Goal: Find contact information: Find contact information

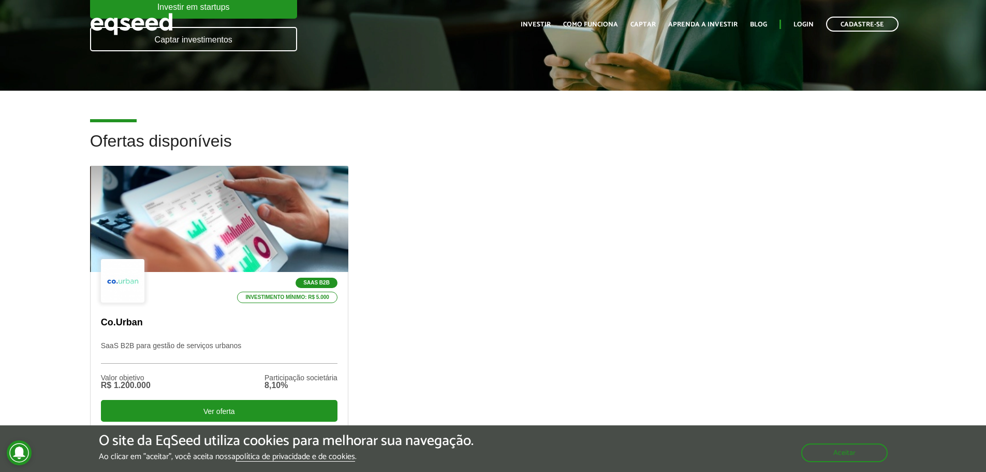
scroll to position [311, 0]
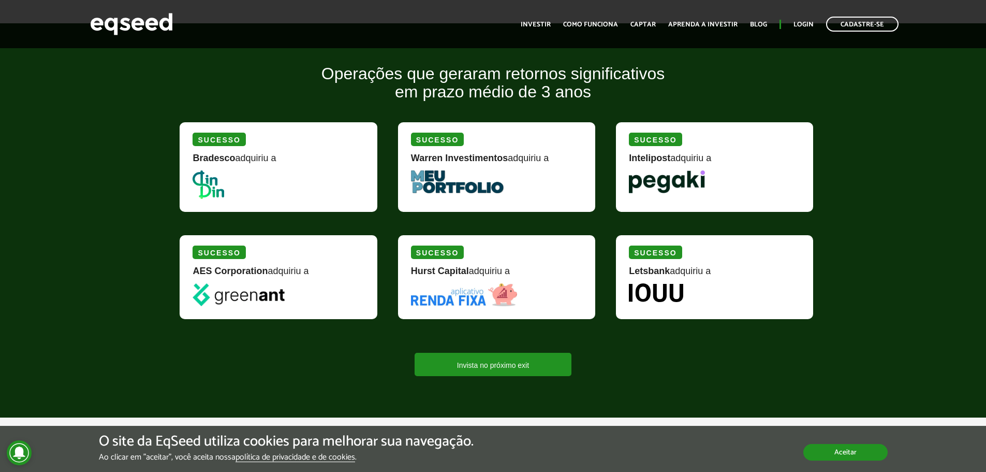
click at [864, 449] on button "Aceitar" at bounding box center [845, 452] width 84 height 17
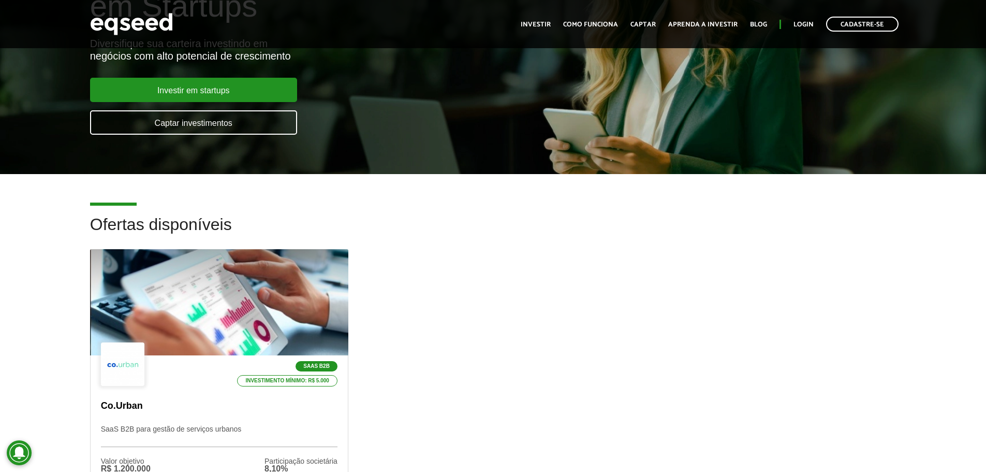
scroll to position [0, 0]
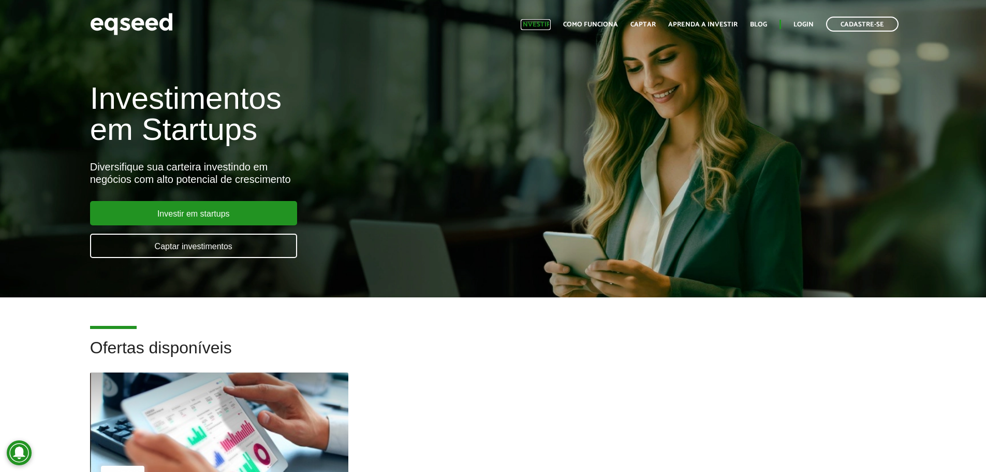
click at [544, 28] on link "Investir" at bounding box center [536, 24] width 30 height 7
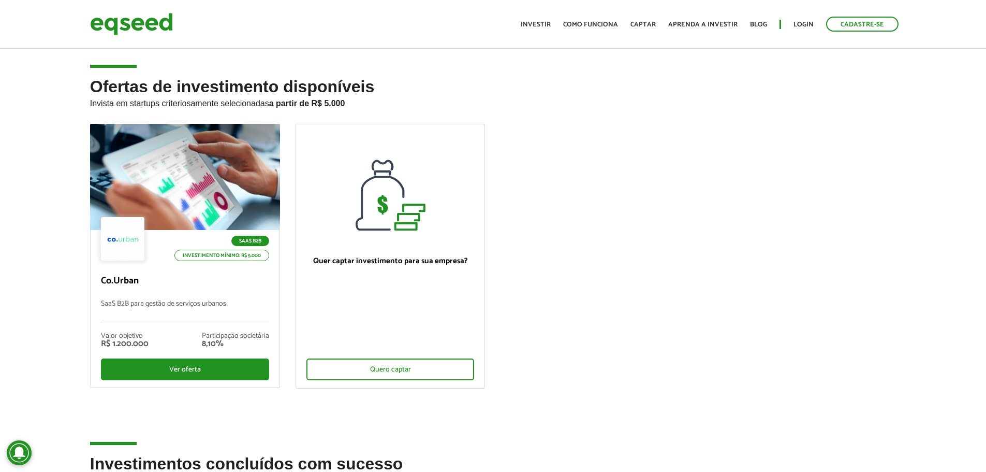
click at [51, 316] on div "Ofertas de investimento disponíveis Invista em startups criteriosamente selecio…" at bounding box center [493, 266] width 986 height 377
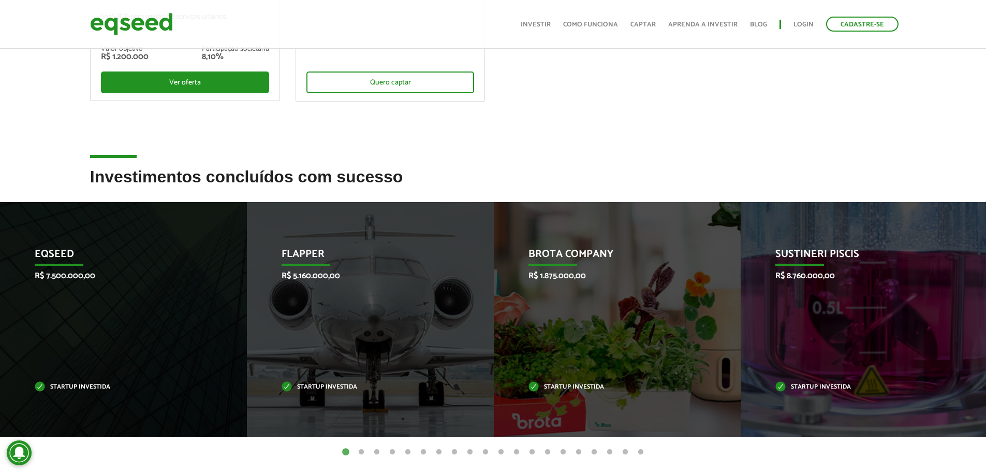
scroll to position [311, 0]
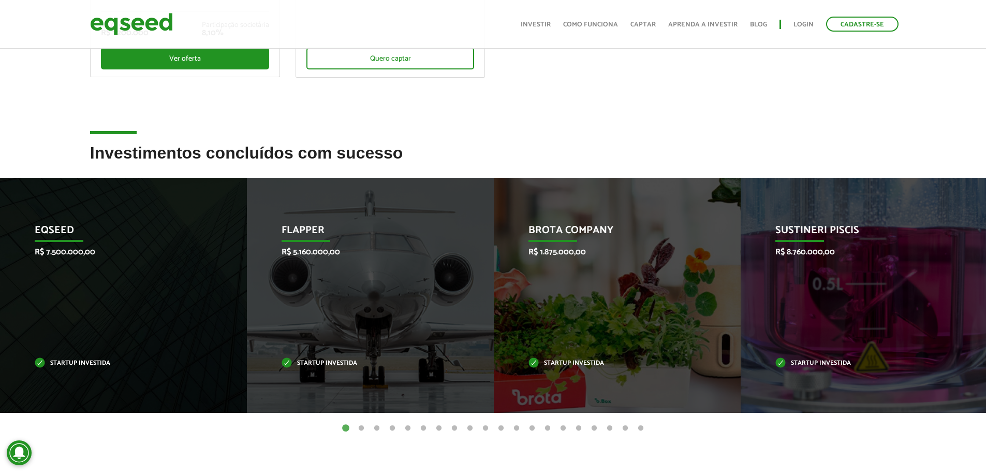
click at [344, 426] on button "1" at bounding box center [346, 428] width 10 height 10
click at [357, 423] on button "2" at bounding box center [361, 428] width 10 height 10
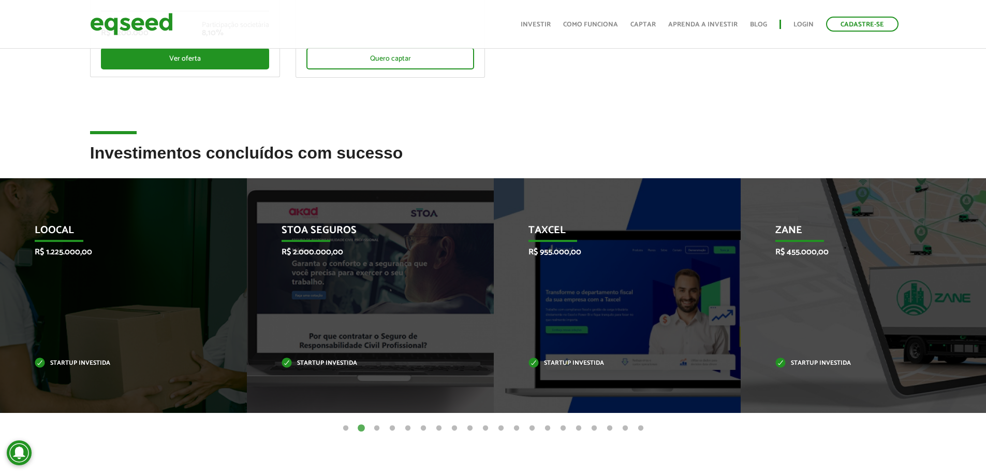
click at [376, 424] on button "3" at bounding box center [377, 428] width 10 height 10
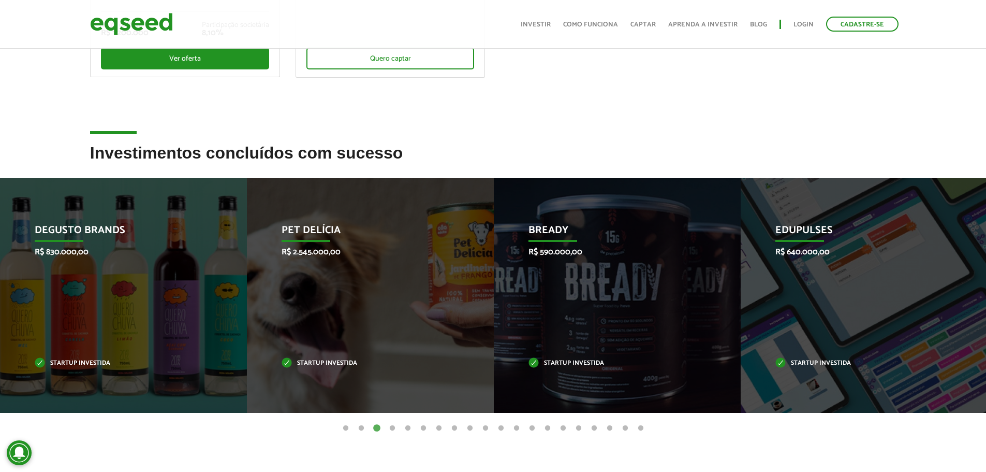
click at [395, 427] on button "4" at bounding box center [392, 428] width 10 height 10
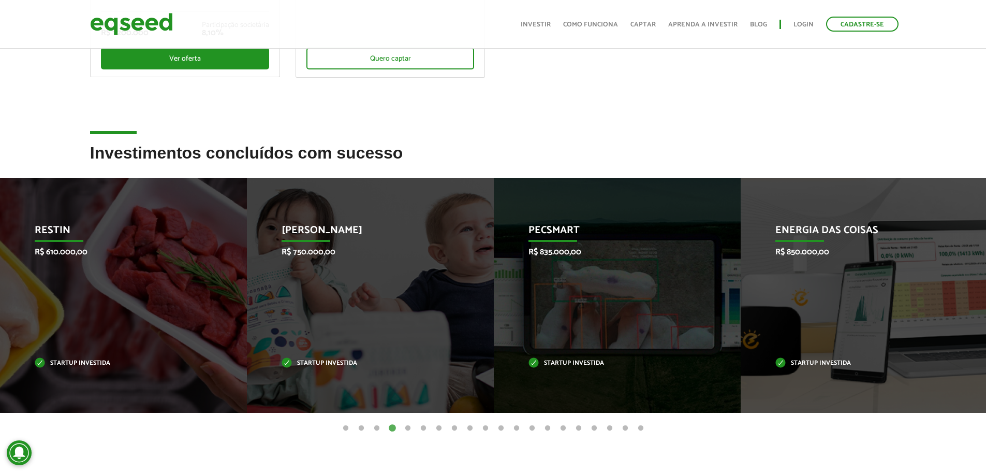
click at [406, 430] on button "5" at bounding box center [408, 428] width 10 height 10
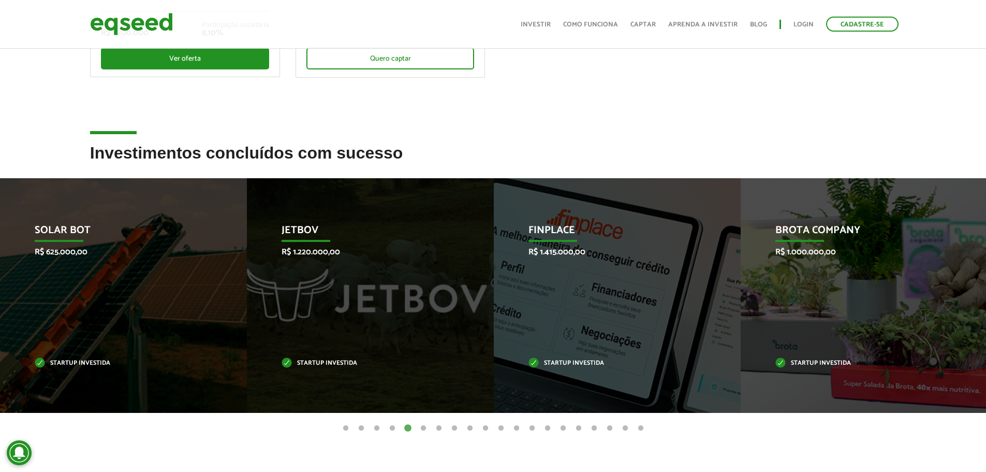
click at [425, 428] on button "6" at bounding box center [423, 428] width 10 height 10
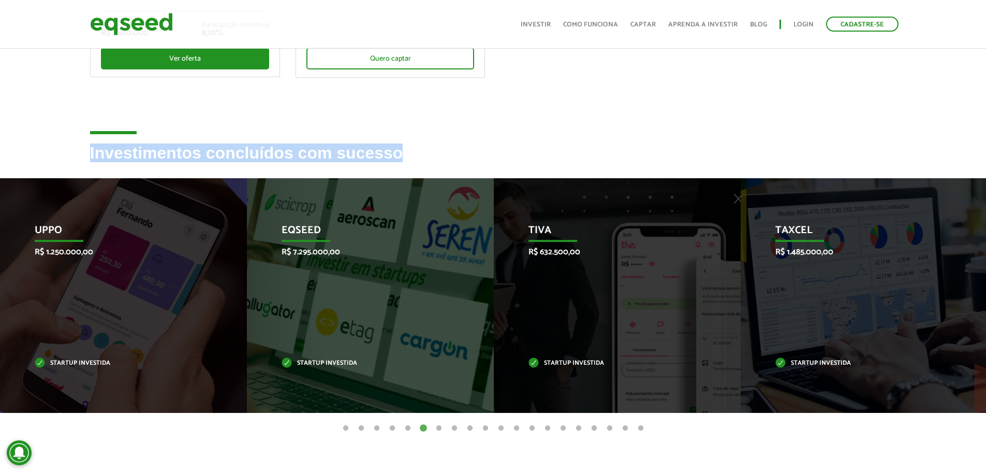
drag, startPoint x: 429, startPoint y: 160, endPoint x: 89, endPoint y: 154, distance: 339.6
click at [89, 154] on div "Investimentos concluídos com sucesso" at bounding box center [493, 161] width 822 height 34
click at [440, 432] on button "7" at bounding box center [439, 428] width 10 height 10
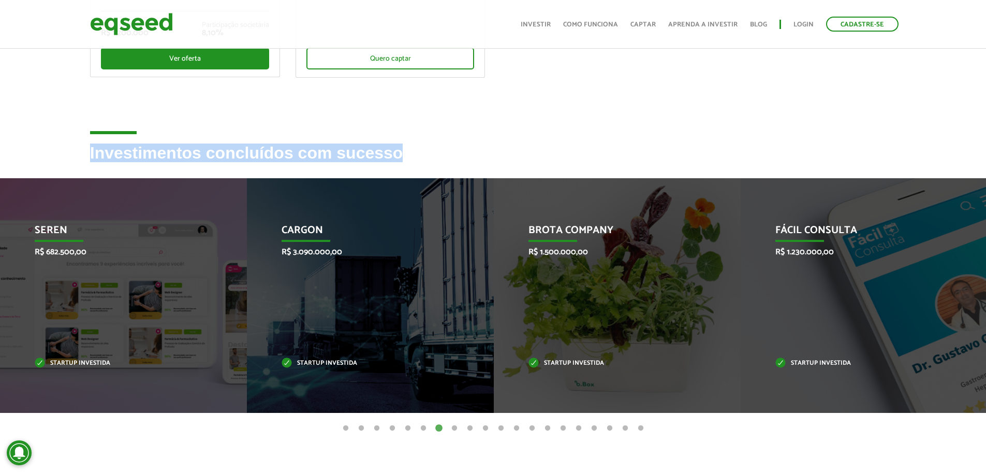
click at [345, 425] on button "1" at bounding box center [346, 428] width 10 height 10
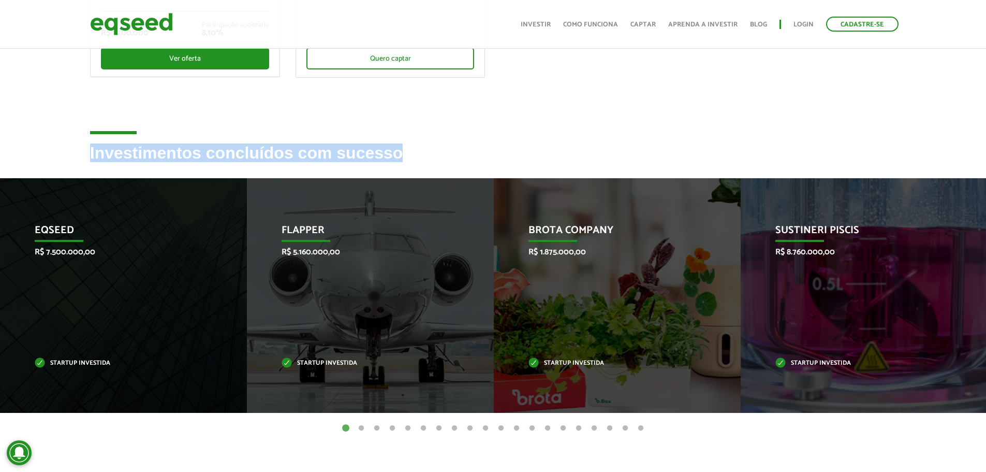
click at [406, 426] on button "5" at bounding box center [408, 428] width 10 height 10
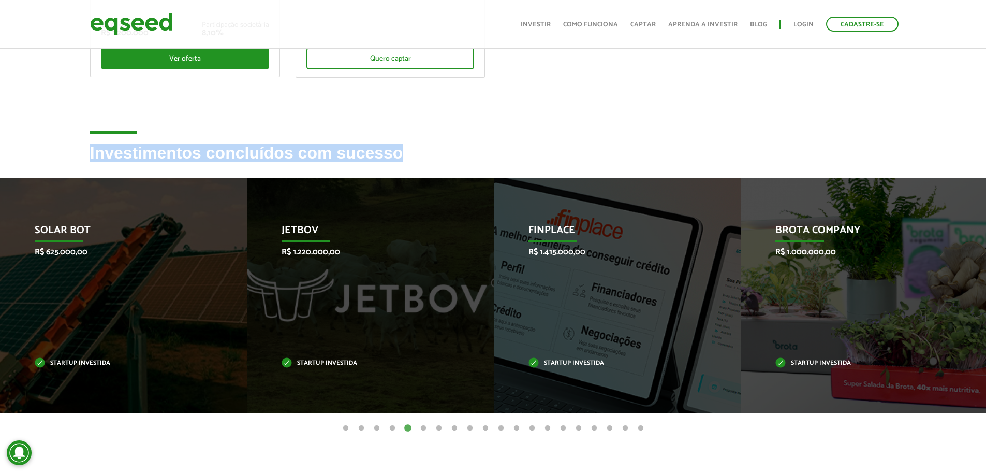
click at [419, 426] on button "6" at bounding box center [423, 428] width 10 height 10
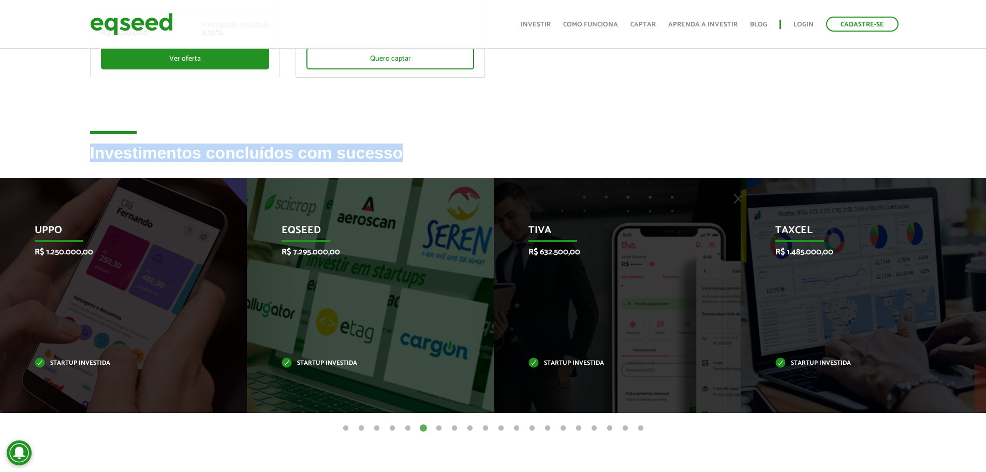
click at [439, 427] on button "7" at bounding box center [439, 428] width 10 height 10
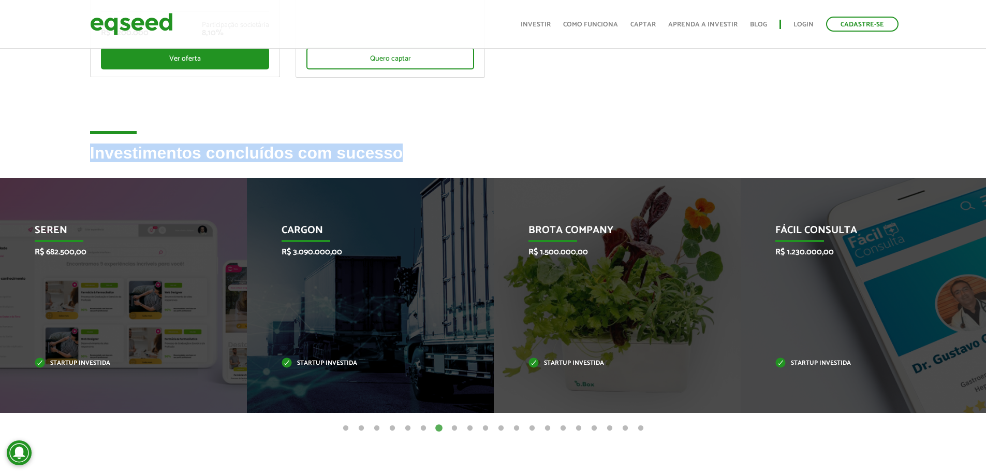
click at [454, 427] on button "8" at bounding box center [454, 428] width 10 height 10
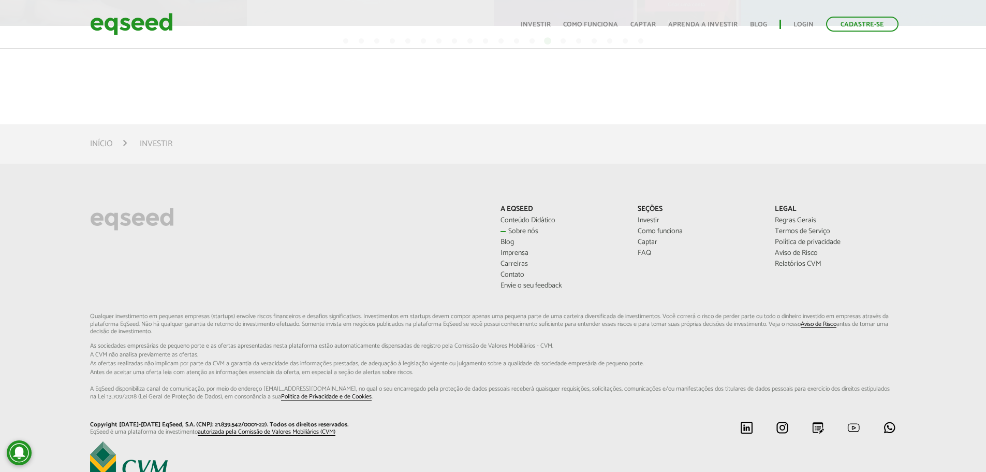
scroll to position [648, 0]
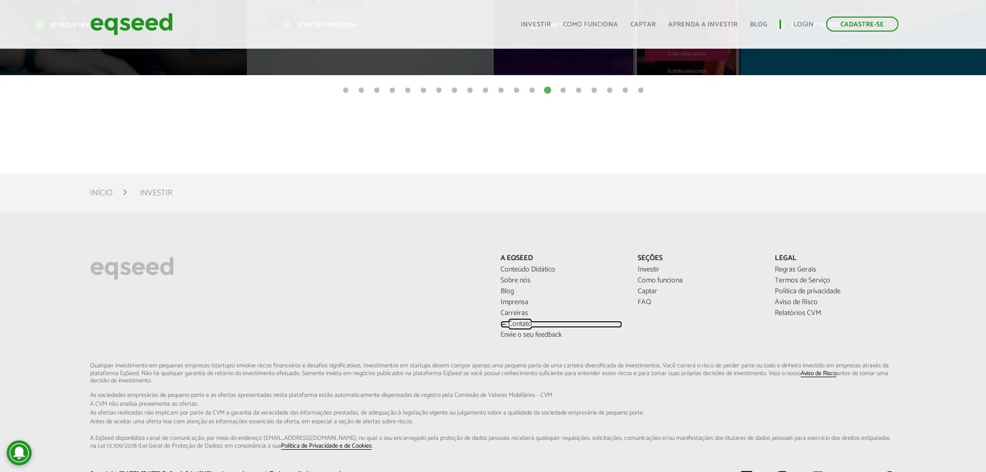
click at [518, 321] on link "Contato" at bounding box center [562, 323] width 122 height 7
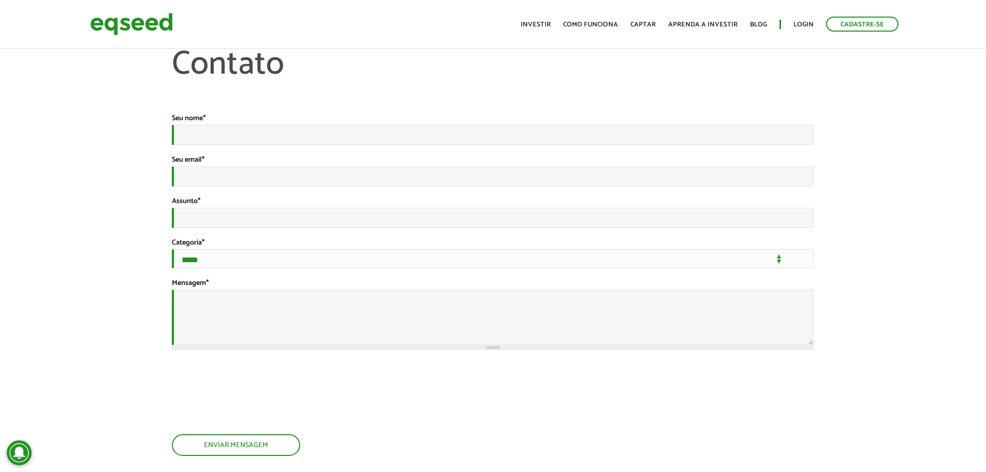
click at [570, 82] on h1 "Contato" at bounding box center [493, 80] width 642 height 67
